Goal: Entertainment & Leisure: Consume media (video, audio)

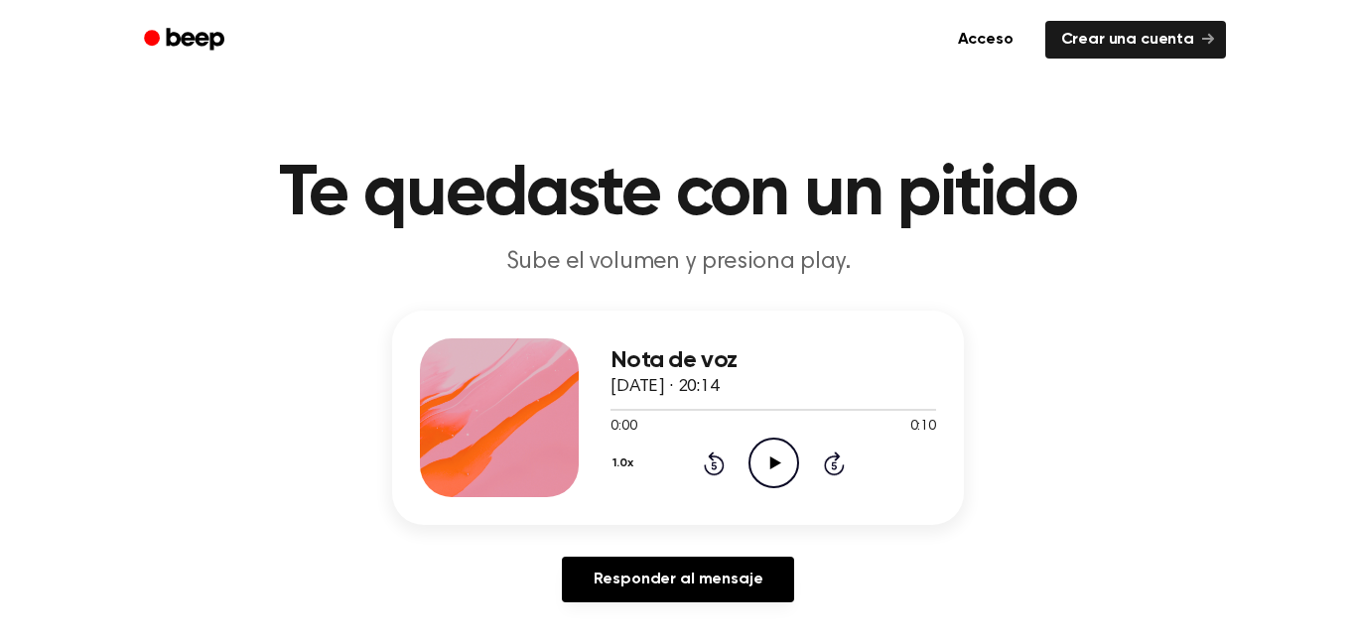
click at [777, 469] on icon "Play Audio" at bounding box center [774, 463] width 51 height 51
click at [781, 471] on icon "Pause Audio" at bounding box center [774, 463] width 51 height 51
click at [781, 471] on icon "Play Audio" at bounding box center [774, 463] width 51 height 51
click at [781, 471] on icon "Pause Audio" at bounding box center [774, 463] width 51 height 51
click at [781, 472] on icon "Play Audio" at bounding box center [774, 463] width 51 height 51
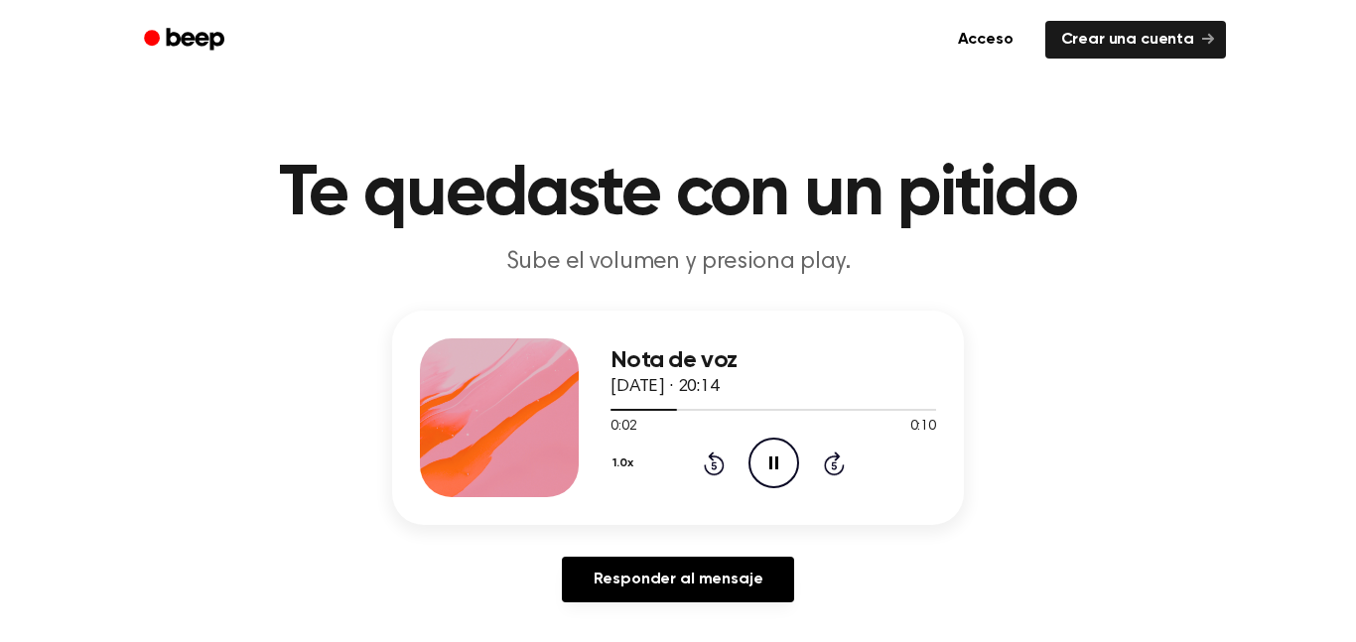
click at [781, 471] on icon "Pause Audio" at bounding box center [774, 463] width 51 height 51
click at [781, 473] on icon "Play Audio" at bounding box center [774, 463] width 51 height 51
click at [781, 469] on icon "Pause Audio" at bounding box center [774, 463] width 51 height 51
click at [781, 469] on icon "Play Audio" at bounding box center [774, 463] width 51 height 51
click at [781, 469] on icon "Pause Audio" at bounding box center [774, 463] width 51 height 51
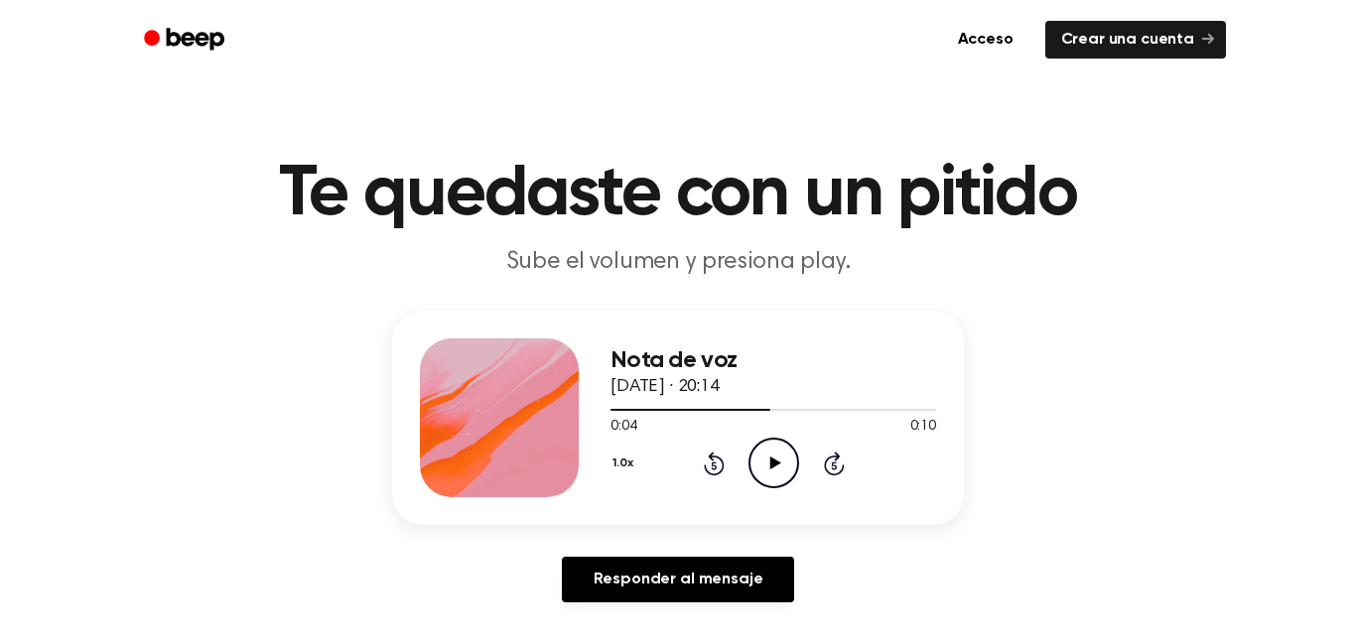
click at [781, 469] on icon "Play Audio" at bounding box center [774, 463] width 51 height 51
click at [780, 468] on icon "Pause Audio" at bounding box center [774, 463] width 51 height 51
click at [780, 468] on icon "Play Audio" at bounding box center [774, 463] width 51 height 51
click at [780, 468] on icon "Pause Audio" at bounding box center [774, 463] width 51 height 51
click at [717, 459] on icon at bounding box center [714, 464] width 21 height 24
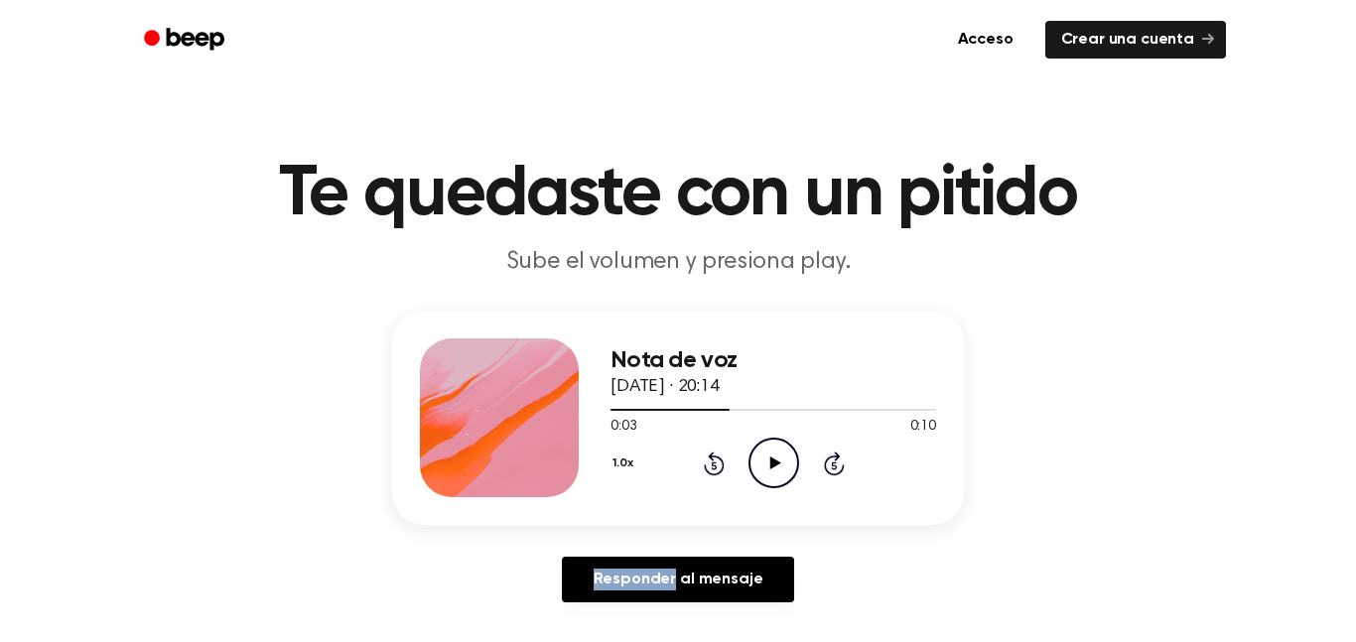
click at [717, 459] on icon at bounding box center [714, 464] width 21 height 24
click at [751, 450] on circle at bounding box center [773, 463] width 49 height 49
click at [811, 599] on div "Responder al mensaje" at bounding box center [678, 588] width 572 height 62
click at [795, 461] on icon "Play Audio" at bounding box center [774, 463] width 51 height 51
